Goal: Check status: Check status

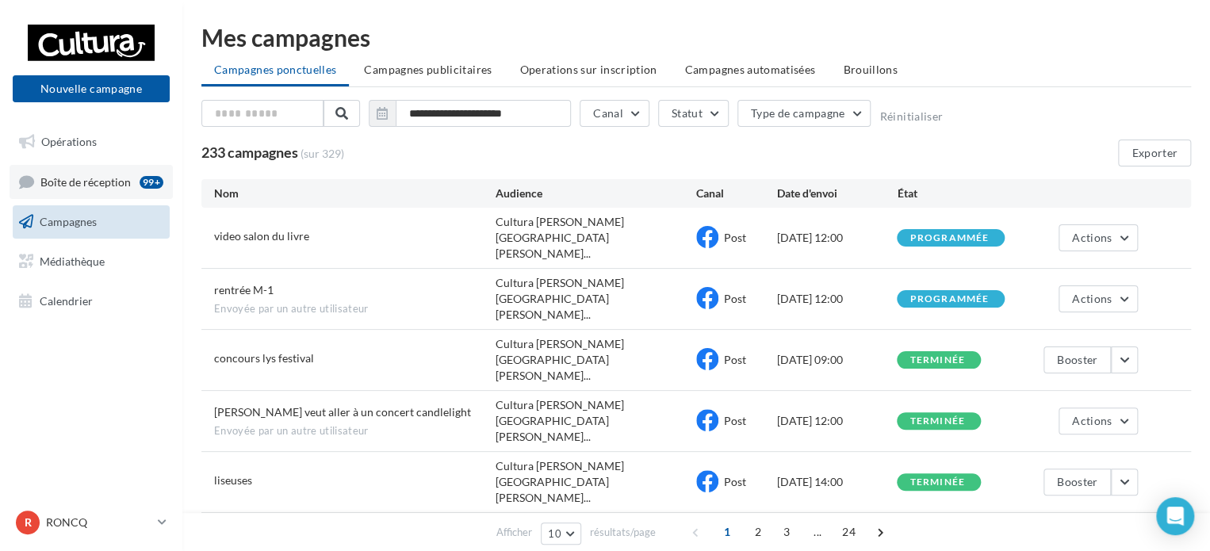
click at [94, 184] on span "Boîte de réception" at bounding box center [85, 180] width 90 height 13
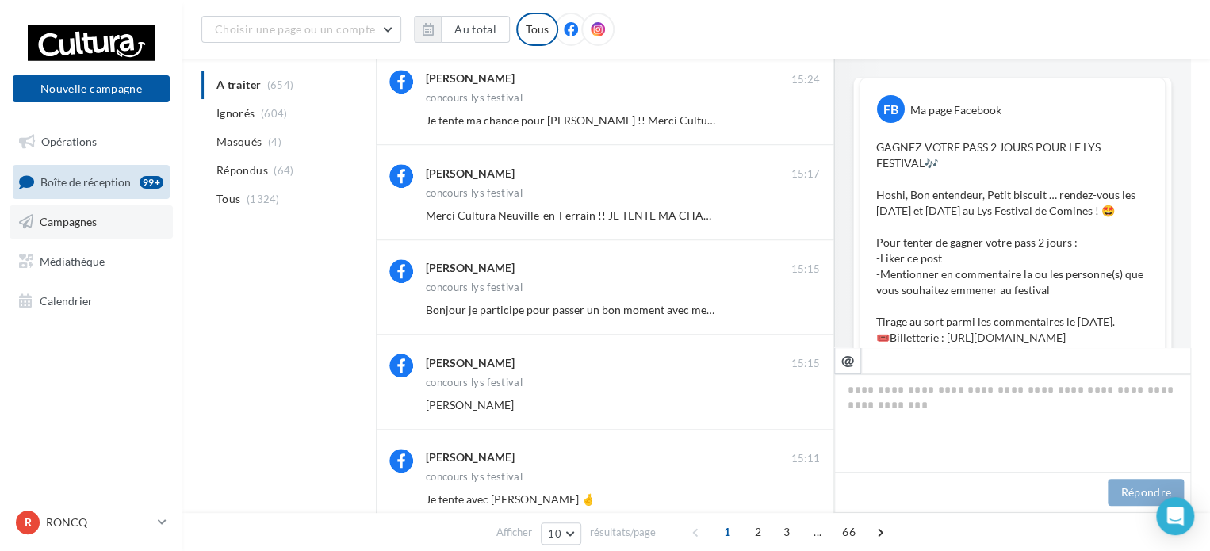
click at [131, 231] on link "Campagnes" at bounding box center [91, 221] width 163 height 33
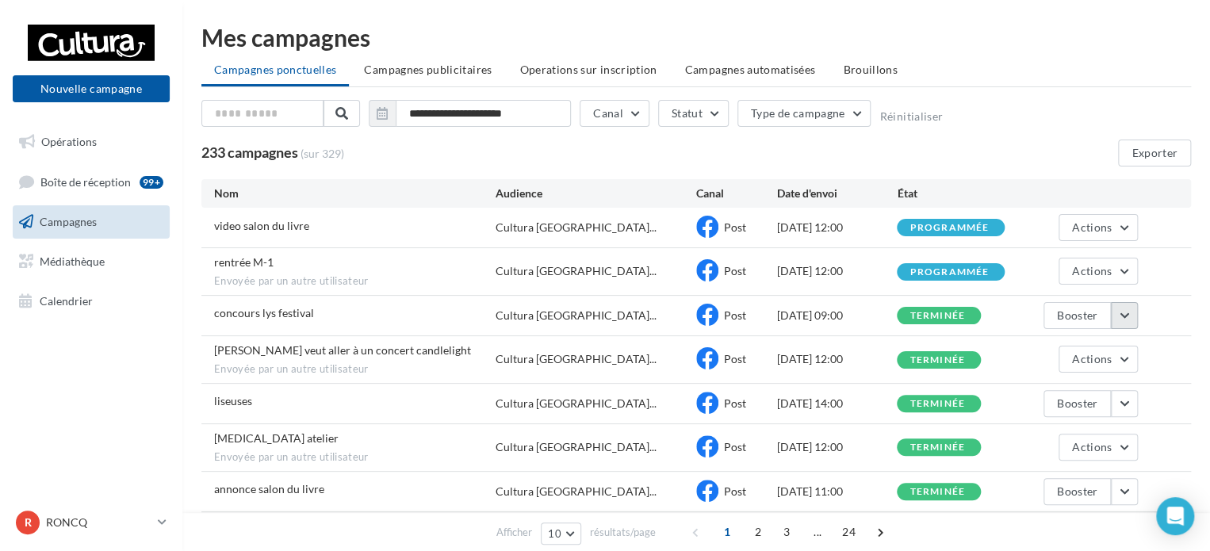
click at [1132, 316] on button "button" at bounding box center [1124, 315] width 27 height 27
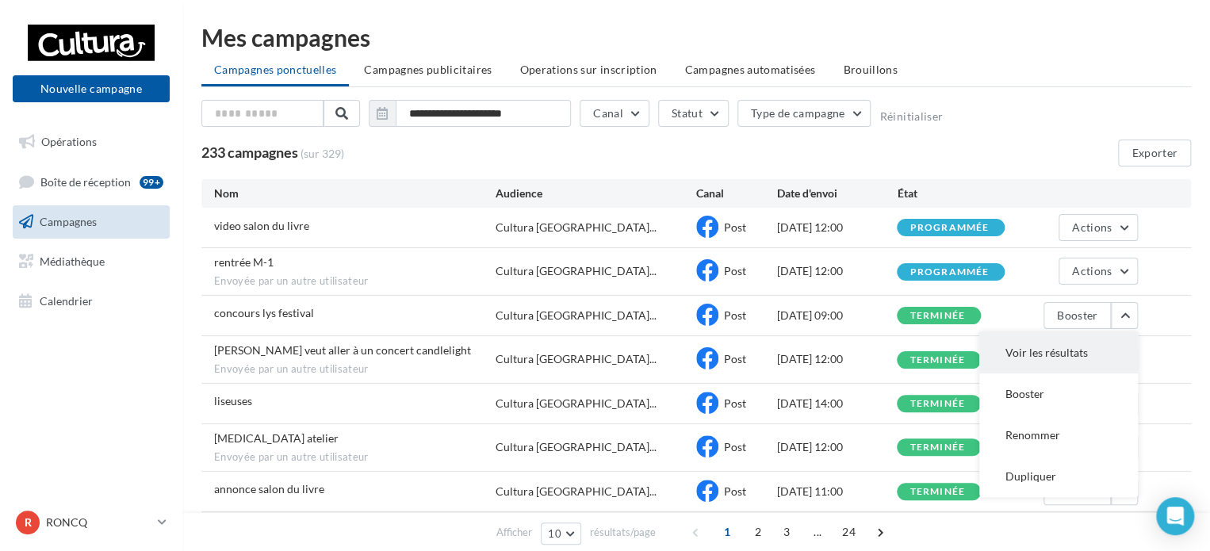
click at [1060, 345] on button "Voir les résultats" at bounding box center [1058, 352] width 159 height 41
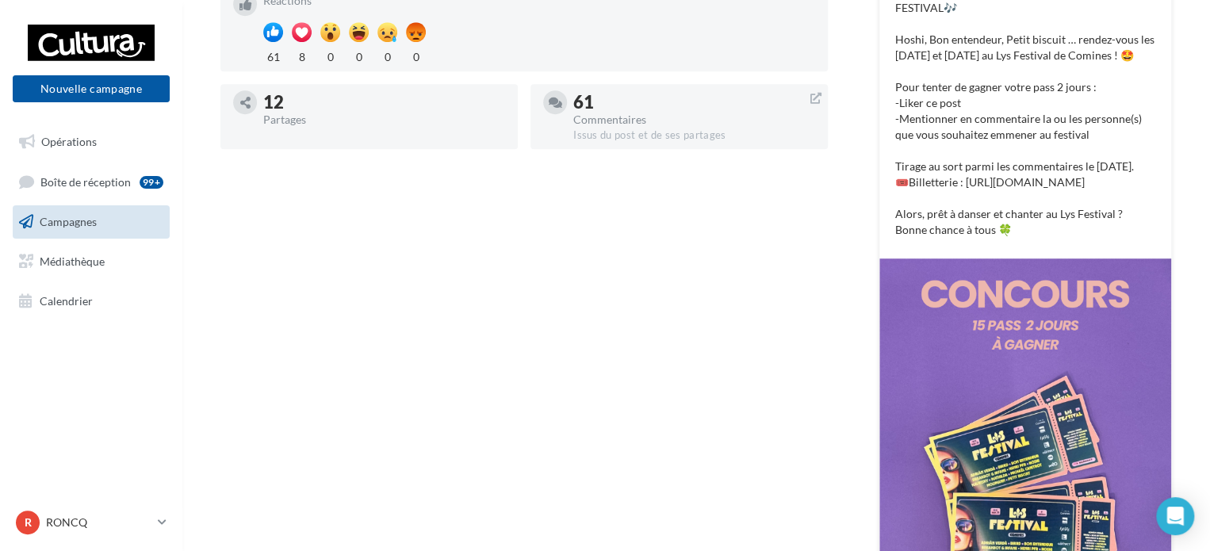
scroll to position [396, 0]
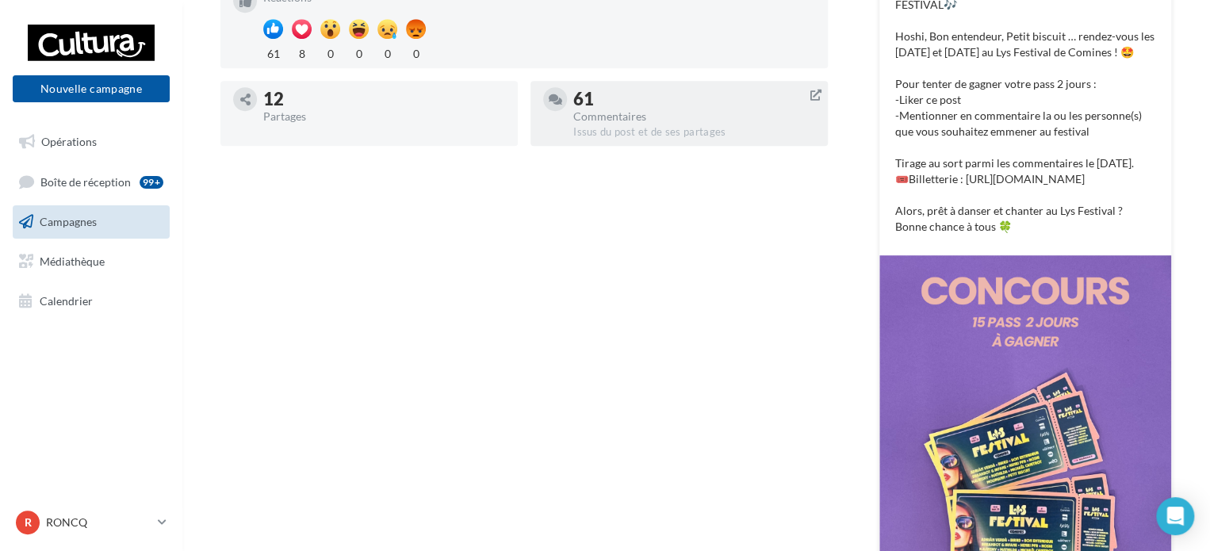
click at [646, 136] on div at bounding box center [678, 139] width 297 height 13
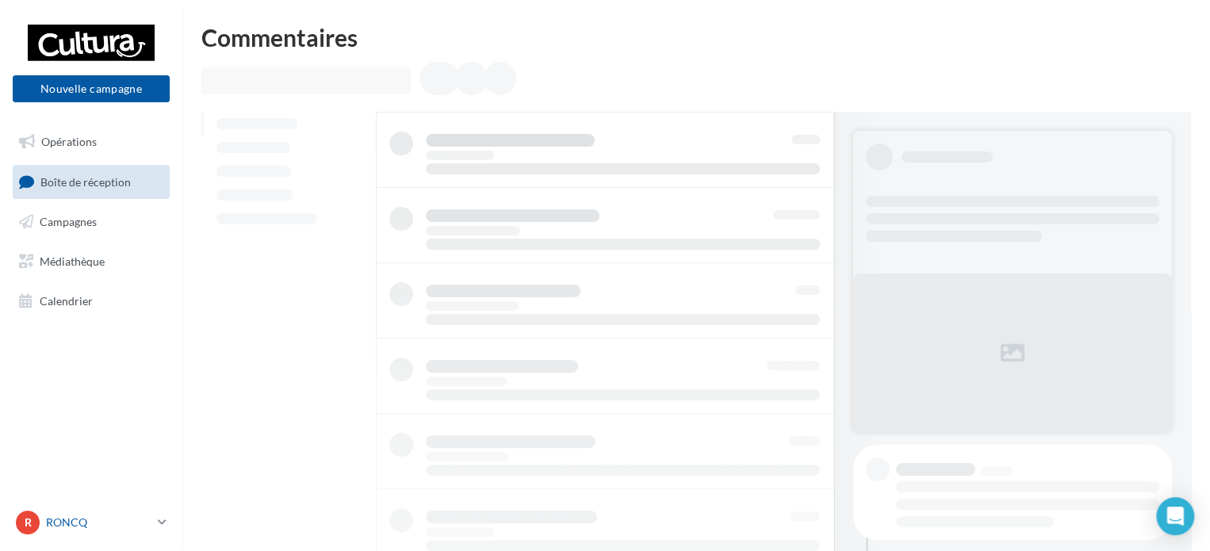
click at [68, 535] on link "R RONCQ 00u8r3khvdbiq4npg417" at bounding box center [91, 522] width 157 height 30
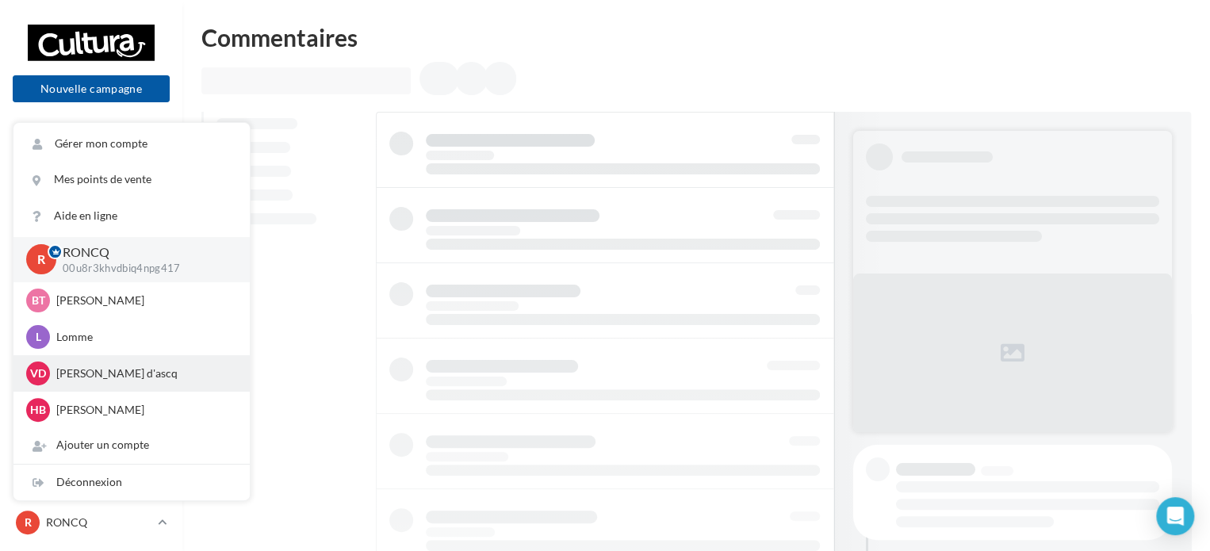
click at [89, 385] on div "Vd Villeneuve d'ascq r.deseure1@cultura.fr" at bounding box center [131, 374] width 211 height 24
